Goal: Navigation & Orientation: Go to known website

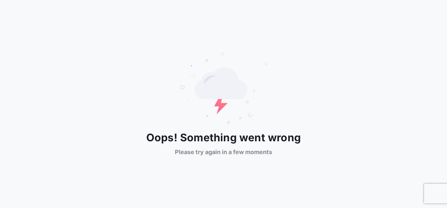
click at [334, 115] on div "Oops! Something went wrong Please try again in a few moments" at bounding box center [223, 104] width 447 height 104
